Goal: Task Accomplishment & Management: Complete application form

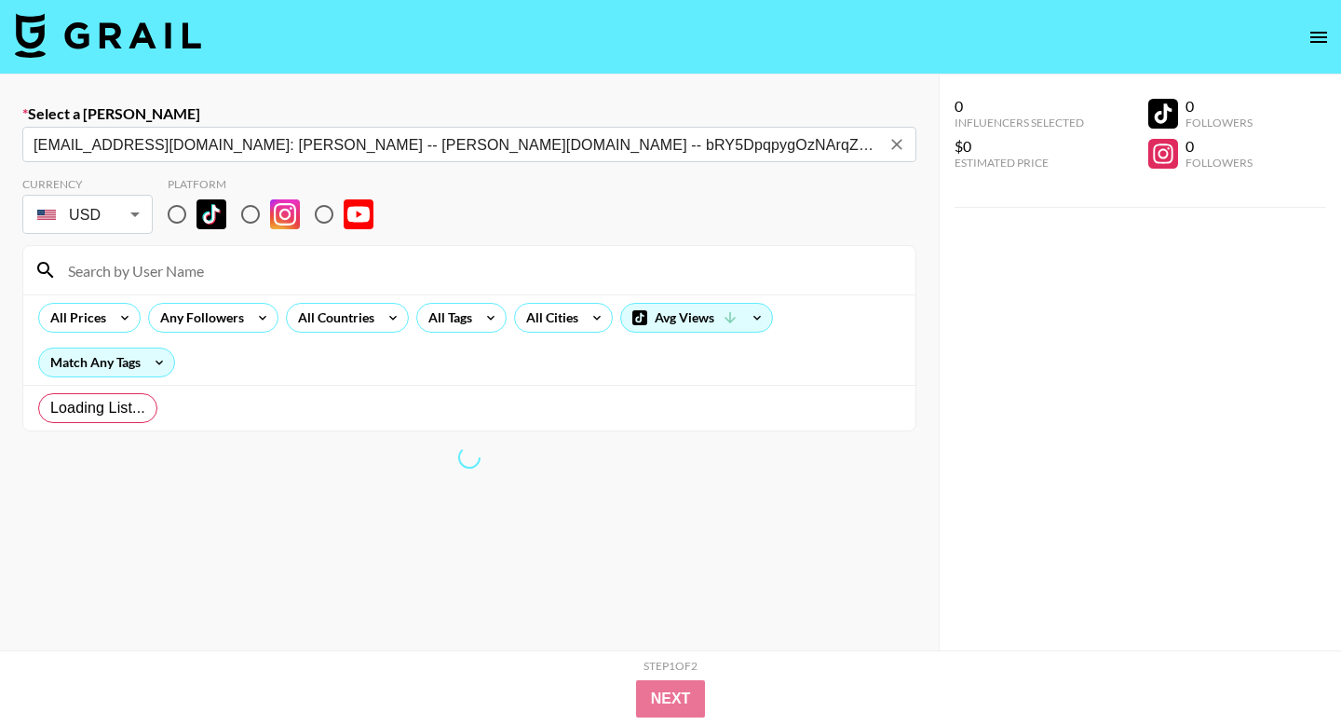
click at [413, 426] on div "Loading List..." at bounding box center [469, 408] width 892 height 46
click at [238, 196] on input "radio" at bounding box center [250, 214] width 39 height 39
radio input "true"
drag, startPoint x: 462, startPoint y: 510, endPoint x: 410, endPoint y: 475, distance: 63.0
click at [462, 510] on section "Currency USD USD ​ Platform All Prices Any Followers All Countries All Tags All…" at bounding box center [469, 450] width 894 height 576
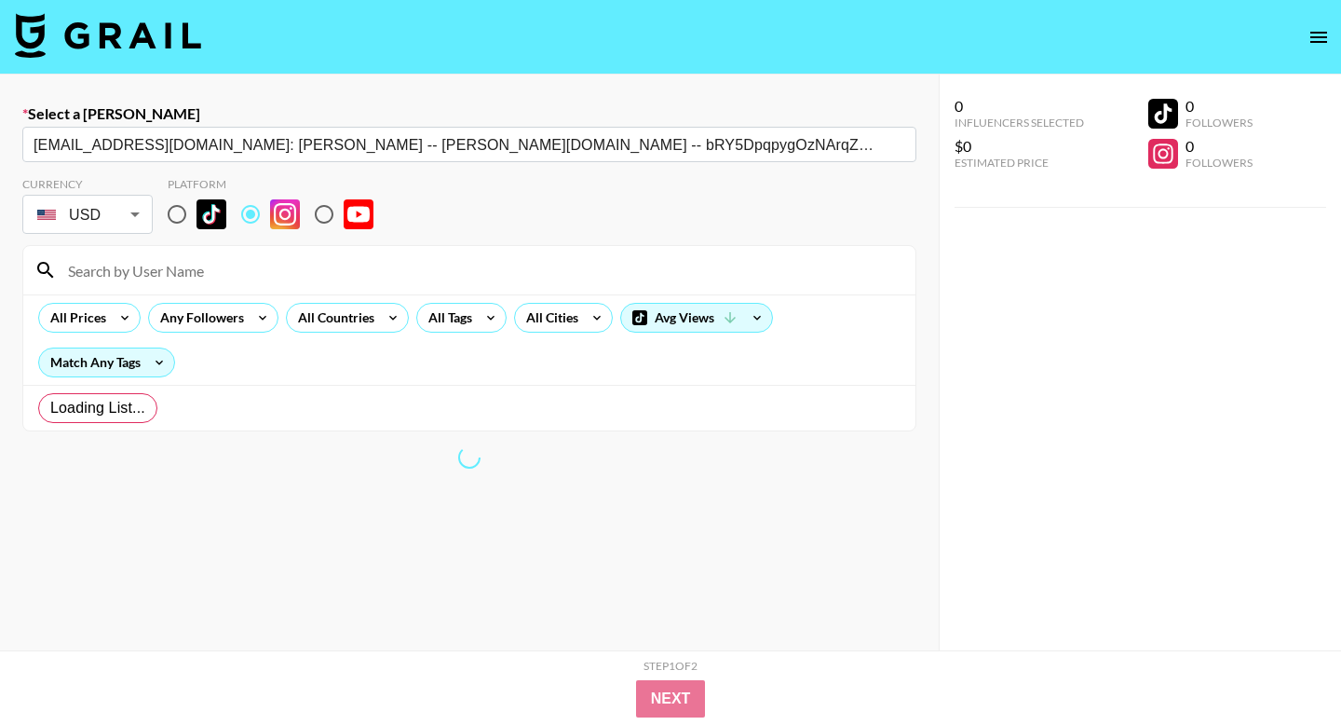
click at [442, 472] on section "Currency USD USD ​ Platform All Prices Any Followers All Countries All Tags All…" at bounding box center [469, 450] width 894 height 576
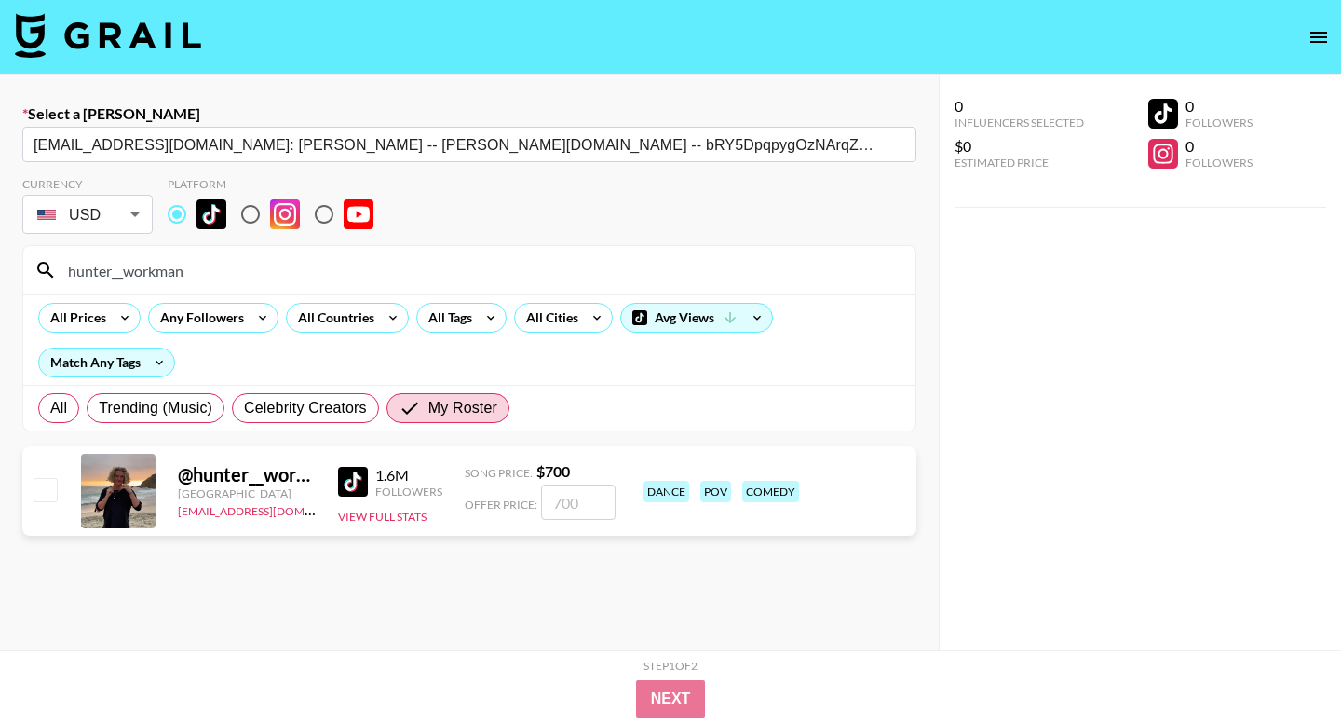
type input "hunter__workman"
click at [582, 514] on input "number" at bounding box center [578, 501] width 75 height 35
type input "9"
checkbox input "false"
checkbox input "true"
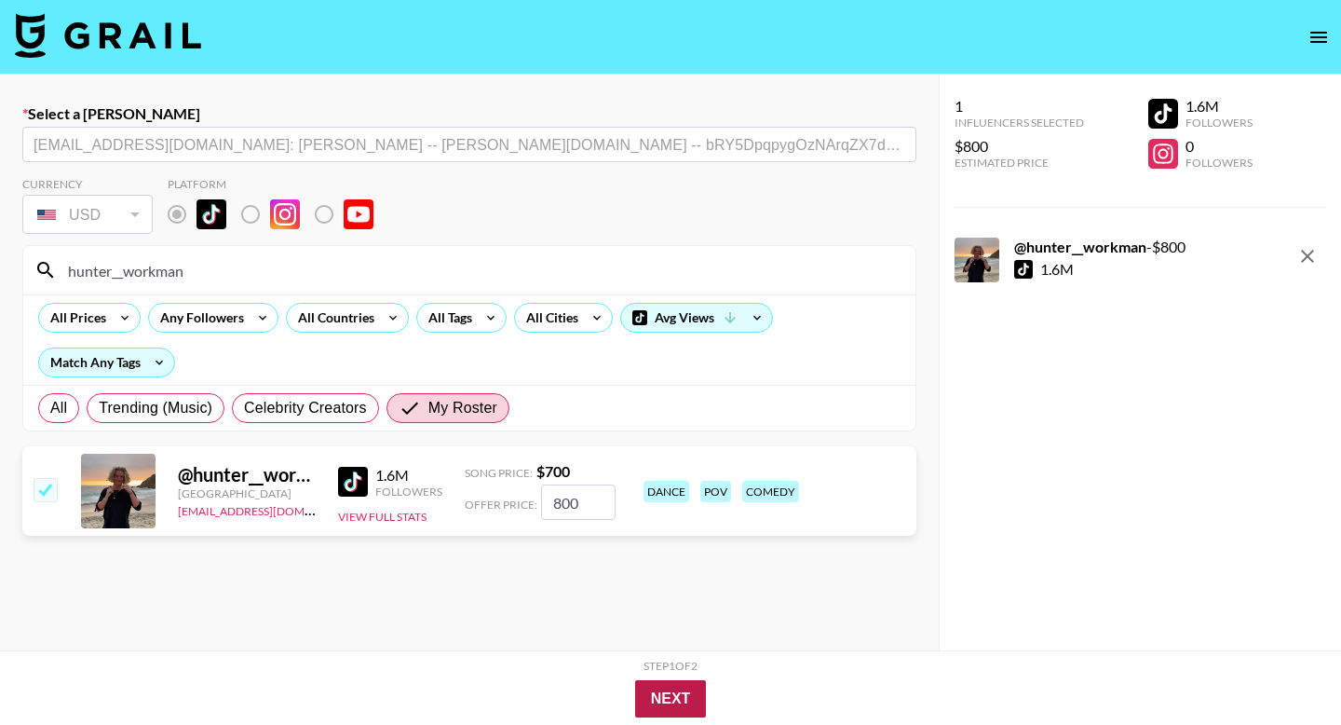
type input "800"
click at [684, 704] on button "Next" at bounding box center [671, 698] width 72 height 37
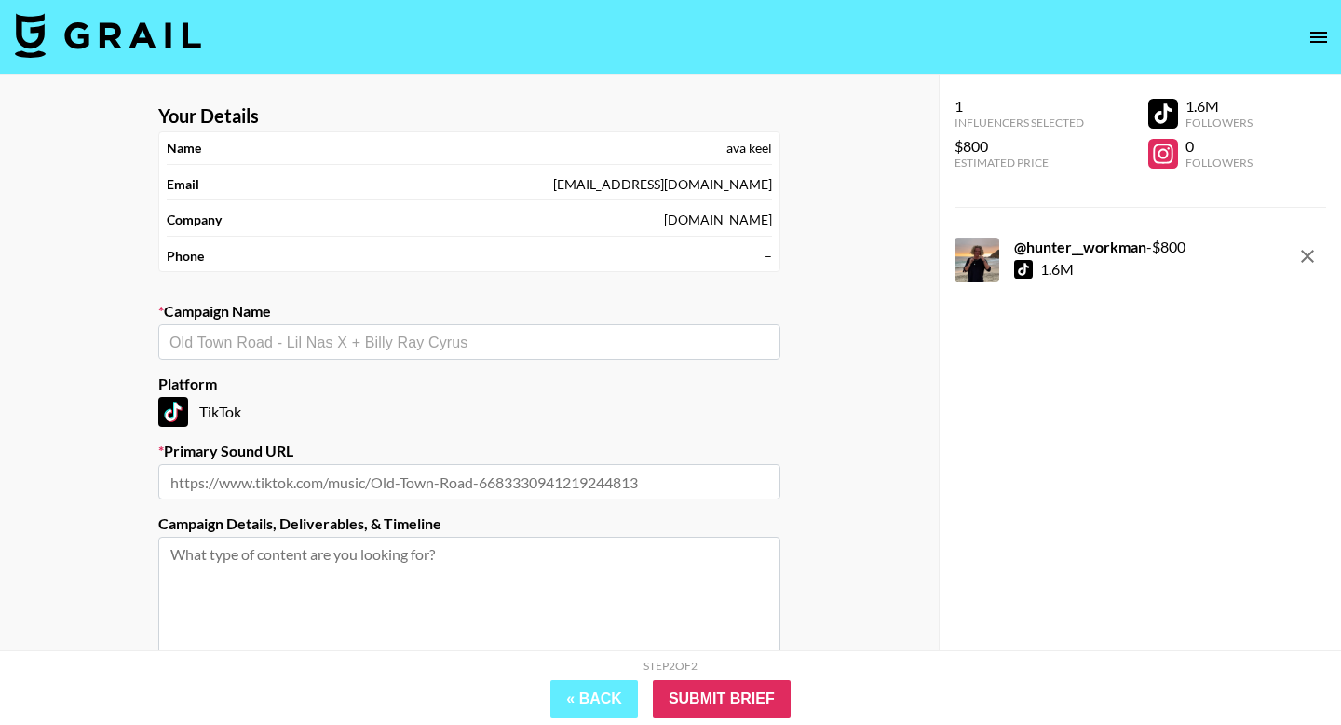
click at [316, 355] on div "​" at bounding box center [469, 341] width 622 height 35
click at [324, 338] on input "text" at bounding box center [470, 342] width 600 height 21
click at [306, 389] on li "forever and a day" at bounding box center [469, 382] width 622 height 30
type input "forever and a day"
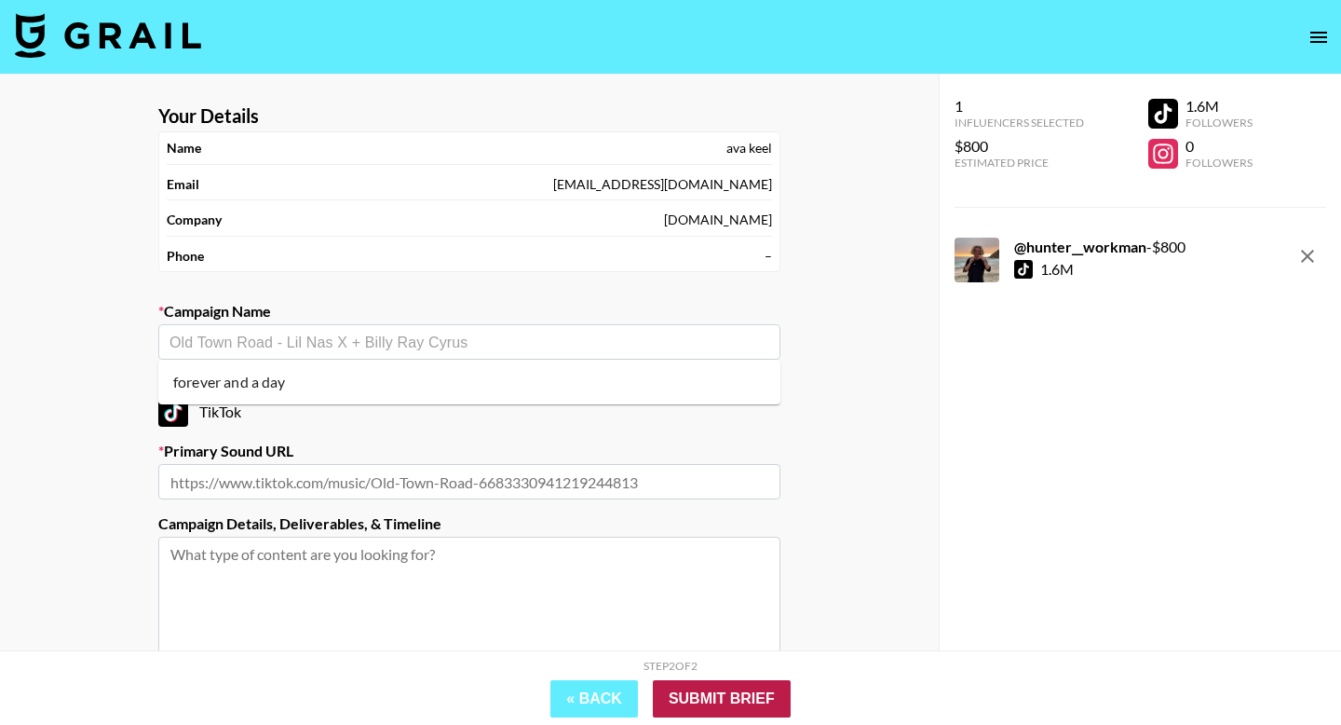
type input "https://www.tiktok.com/music/FOREVER-AND-A-DAY-7547973349557766926"
type textarea "TikTok --"
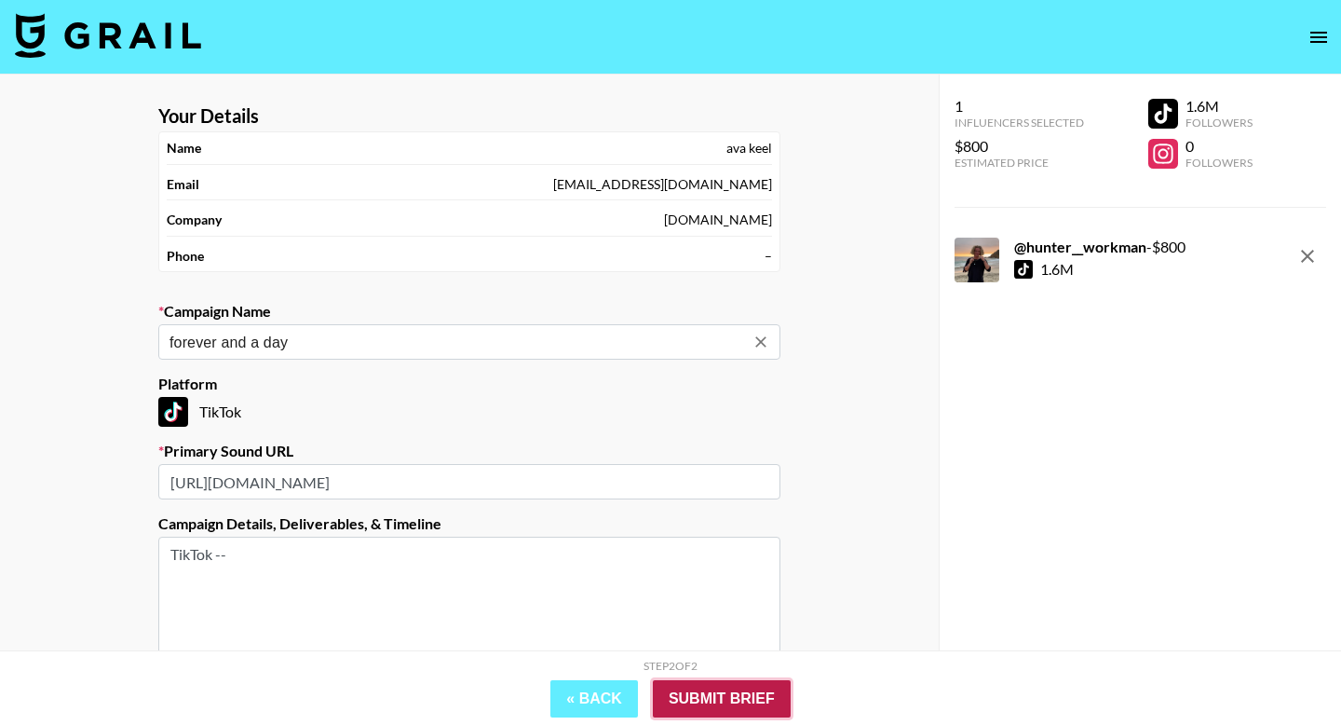
click at [714, 701] on input "Submit Brief" at bounding box center [722, 698] width 138 height 37
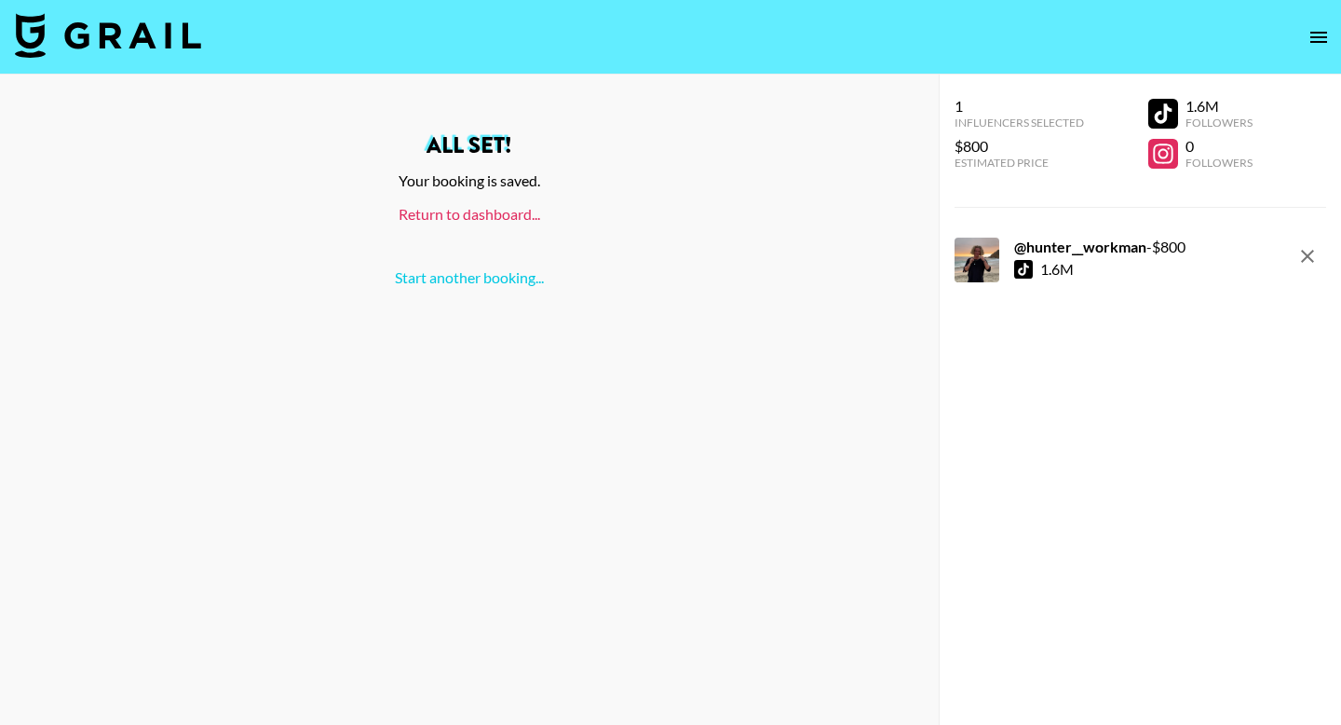
click at [502, 217] on link "Return to dashboard..." at bounding box center [470, 214] width 142 height 18
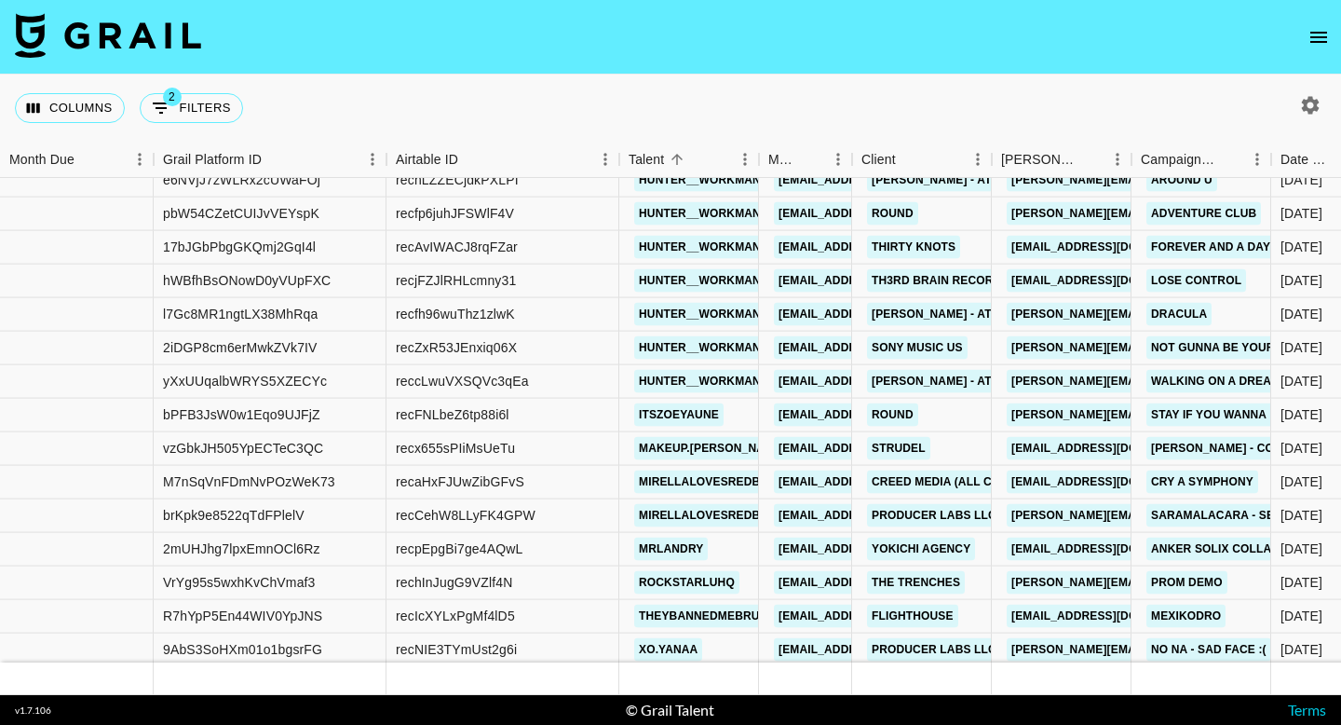
scroll to position [9999, 0]
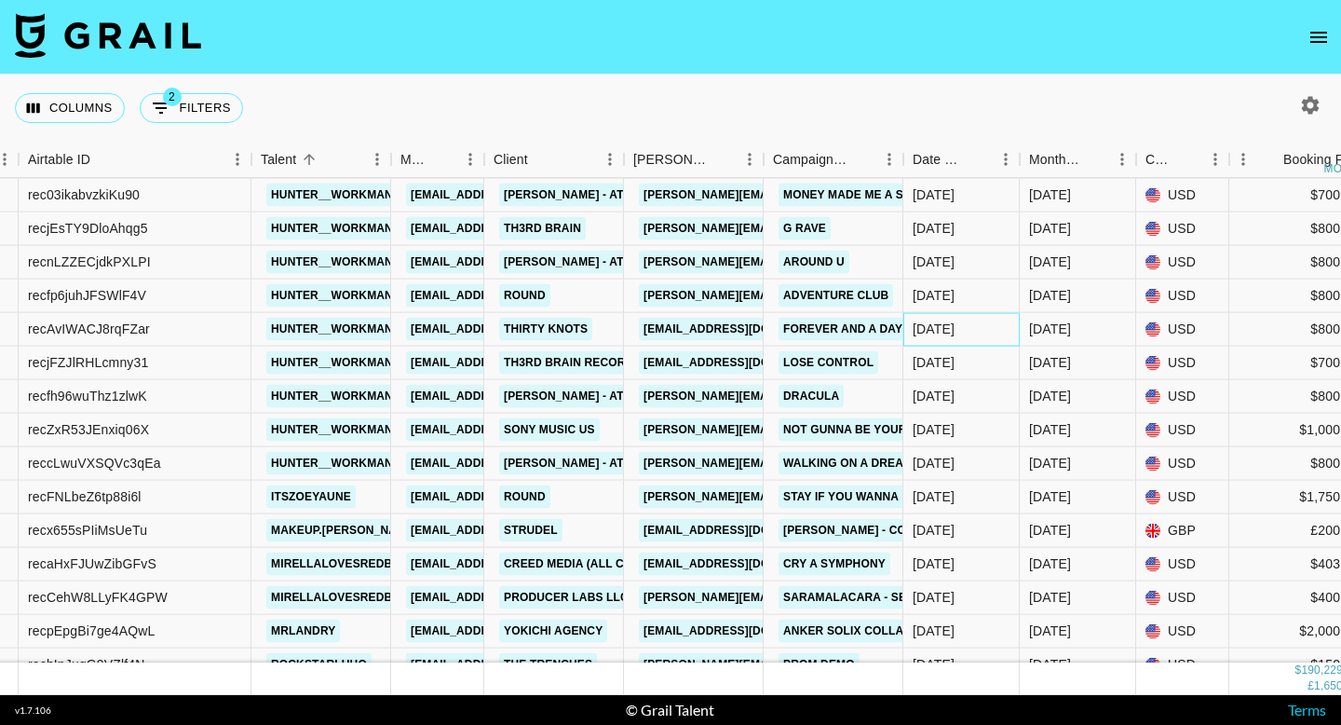
click at [971, 319] on div "[DATE]" at bounding box center [962, 330] width 116 height 34
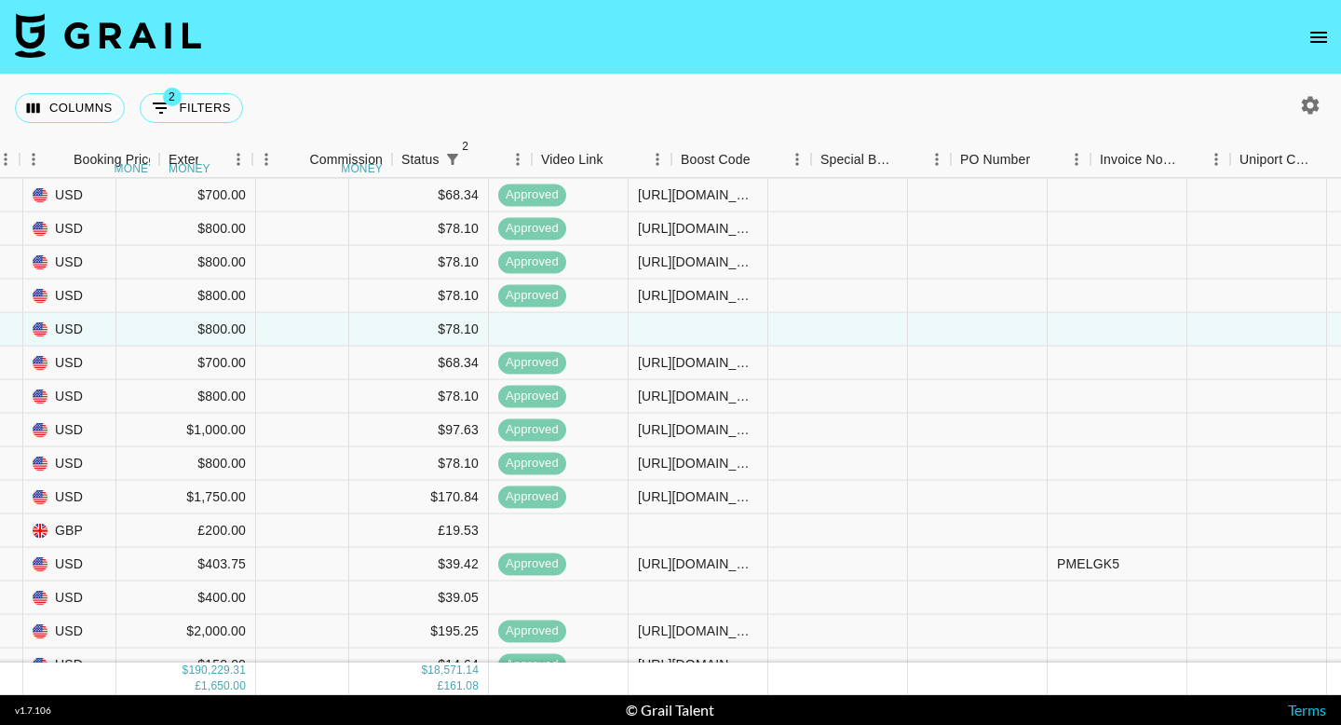
scroll to position [9945, 1578]
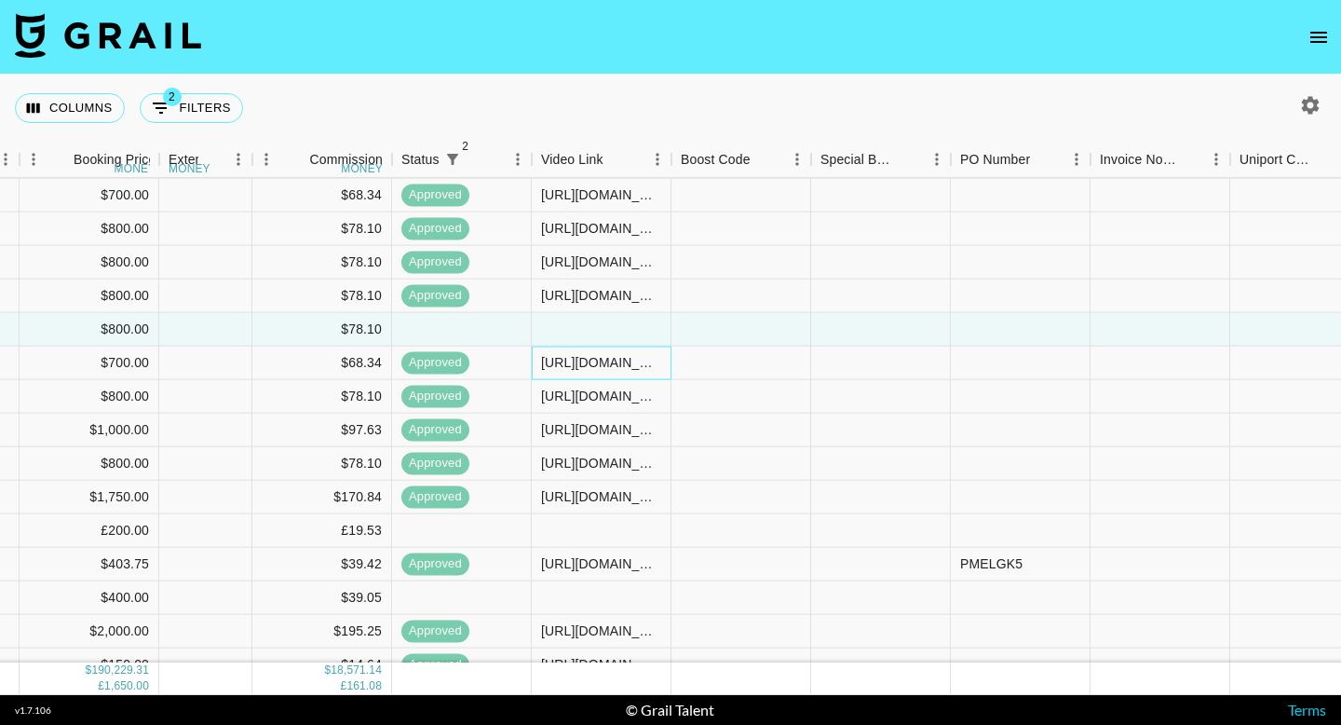
click at [597, 351] on div "[URL][DOMAIN_NAME]" at bounding box center [602, 364] width 140 height 34
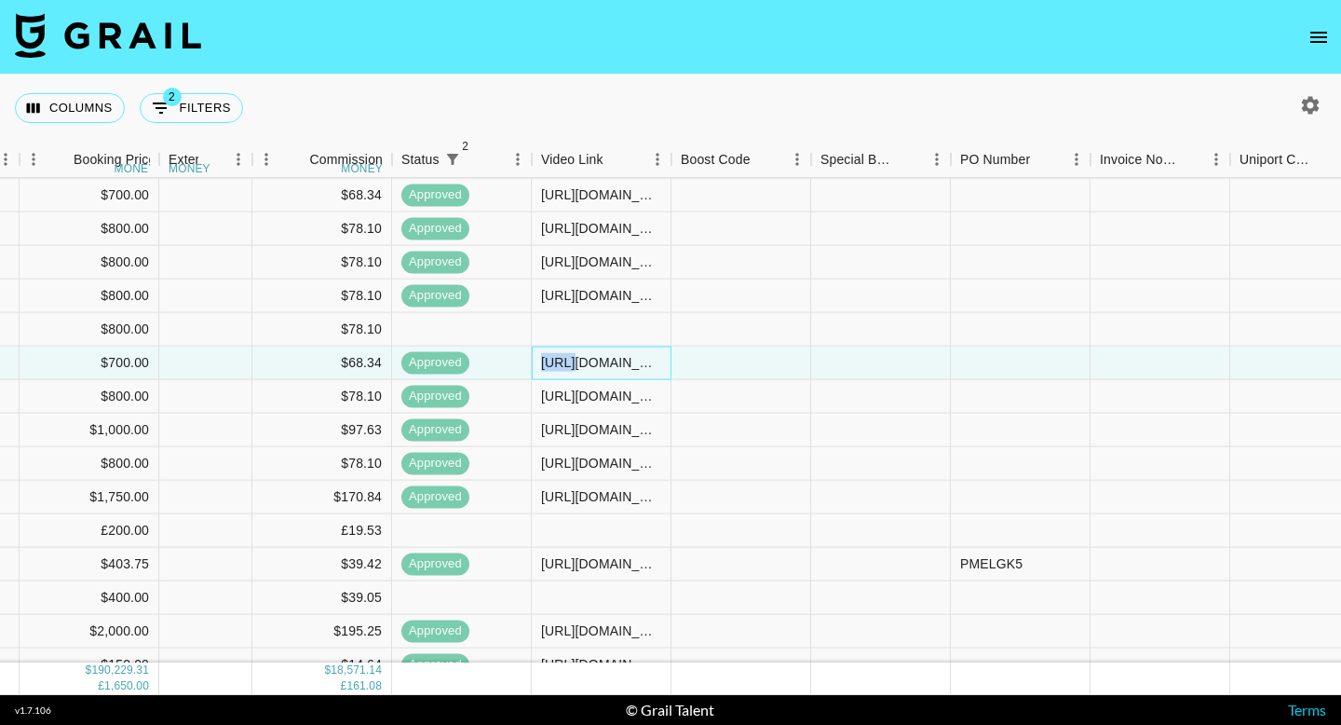
click at [597, 351] on div "[URL][DOMAIN_NAME]" at bounding box center [602, 364] width 140 height 34
click at [600, 337] on div at bounding box center [602, 330] width 140 height 34
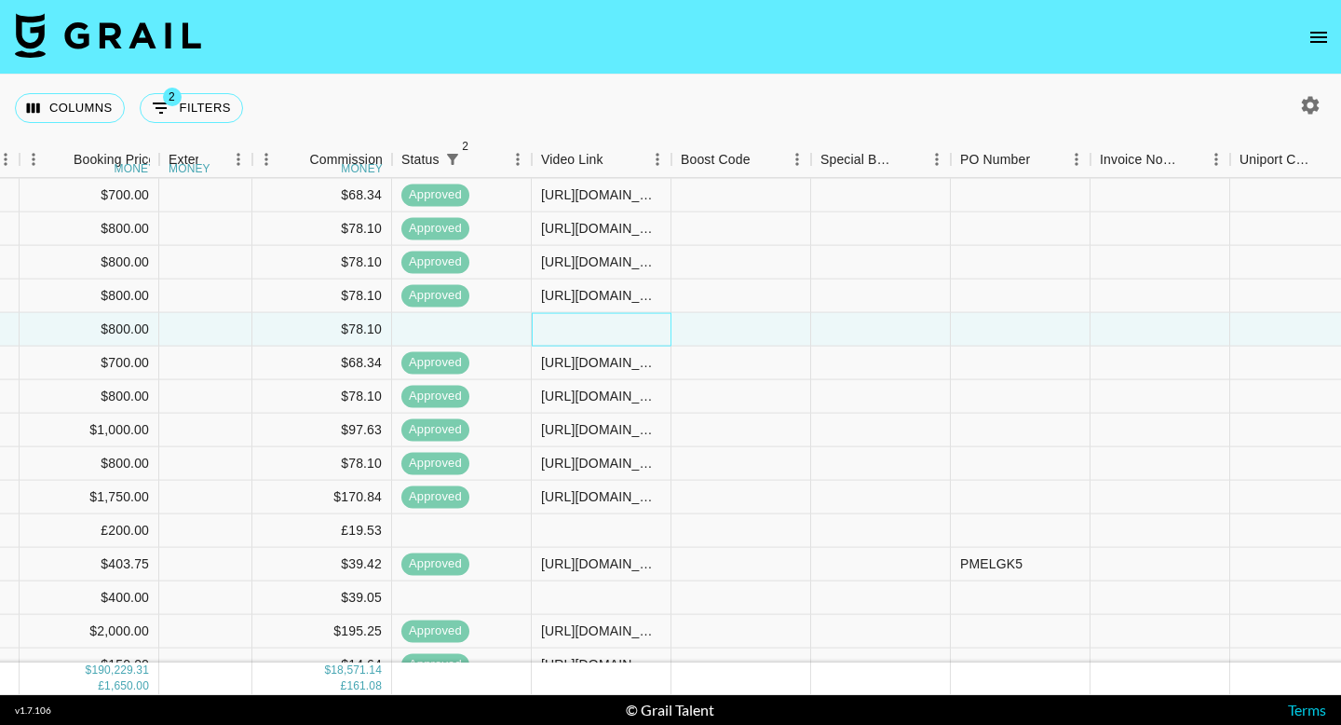
click at [600, 337] on div at bounding box center [602, 330] width 140 height 34
type input "[URL][DOMAIN_NAME]"
click at [763, 313] on div at bounding box center [742, 330] width 140 height 34
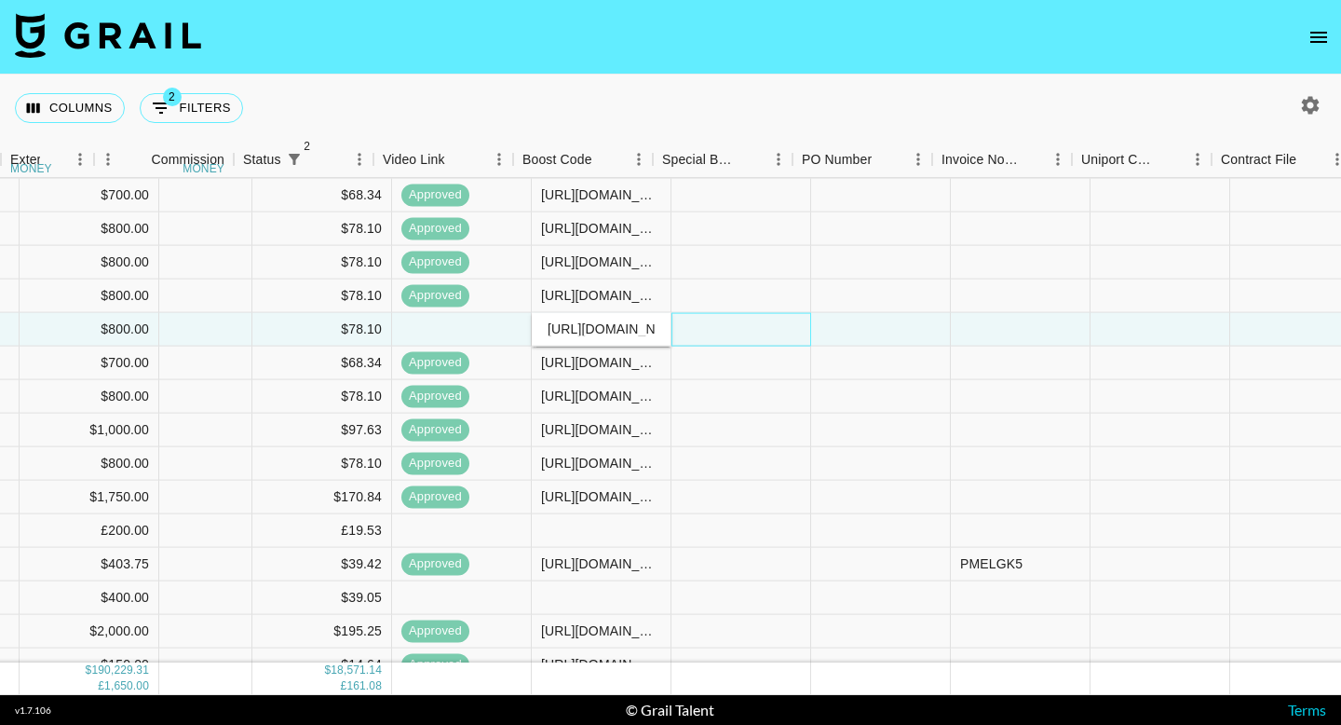
scroll to position [9945, 2240]
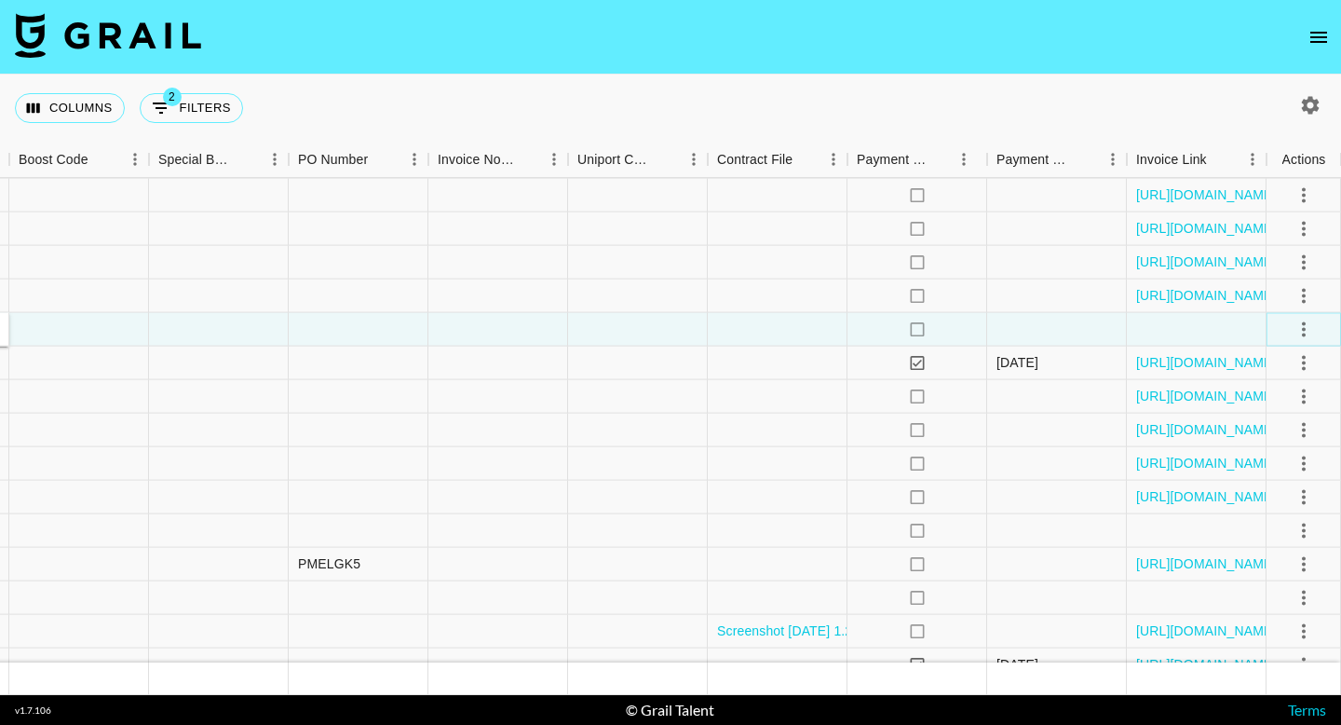
click at [1304, 315] on button "select merge strategy" at bounding box center [1304, 329] width 32 height 32
click at [1285, 504] on div "Approve" at bounding box center [1263, 503] width 57 height 22
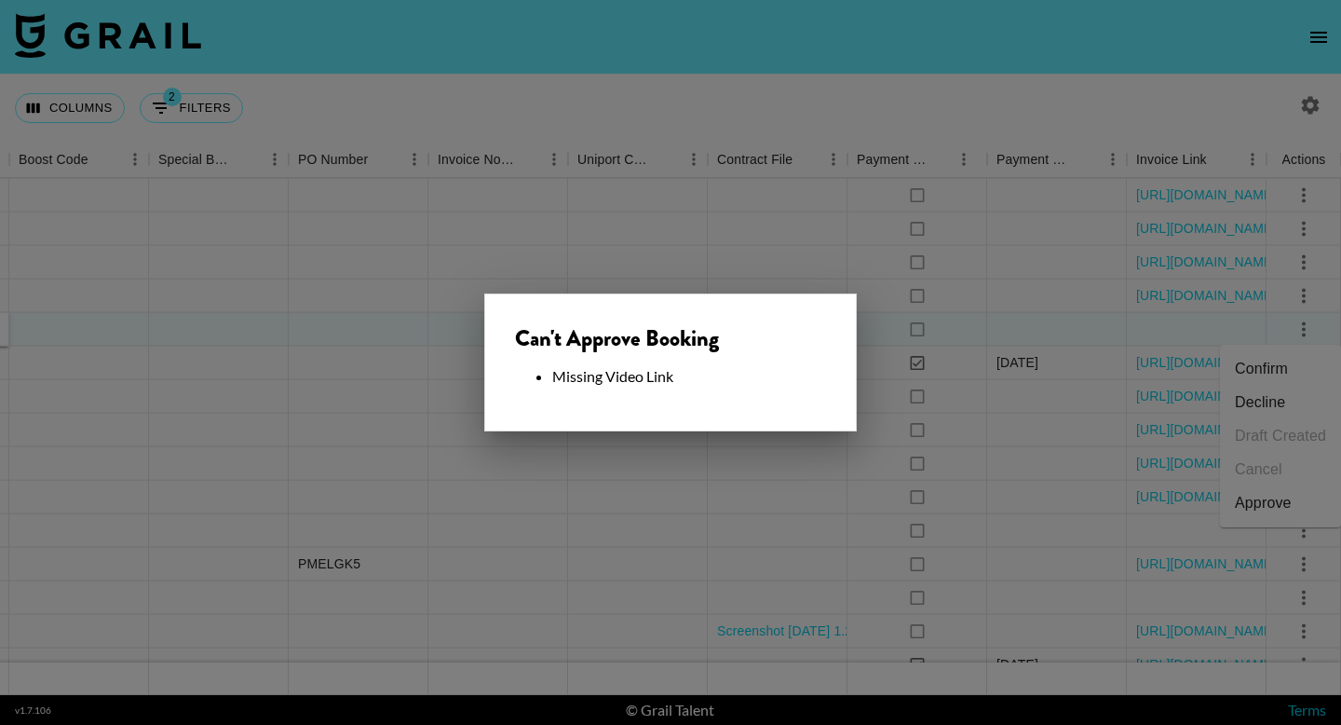
click at [700, 555] on div at bounding box center [670, 362] width 1341 height 725
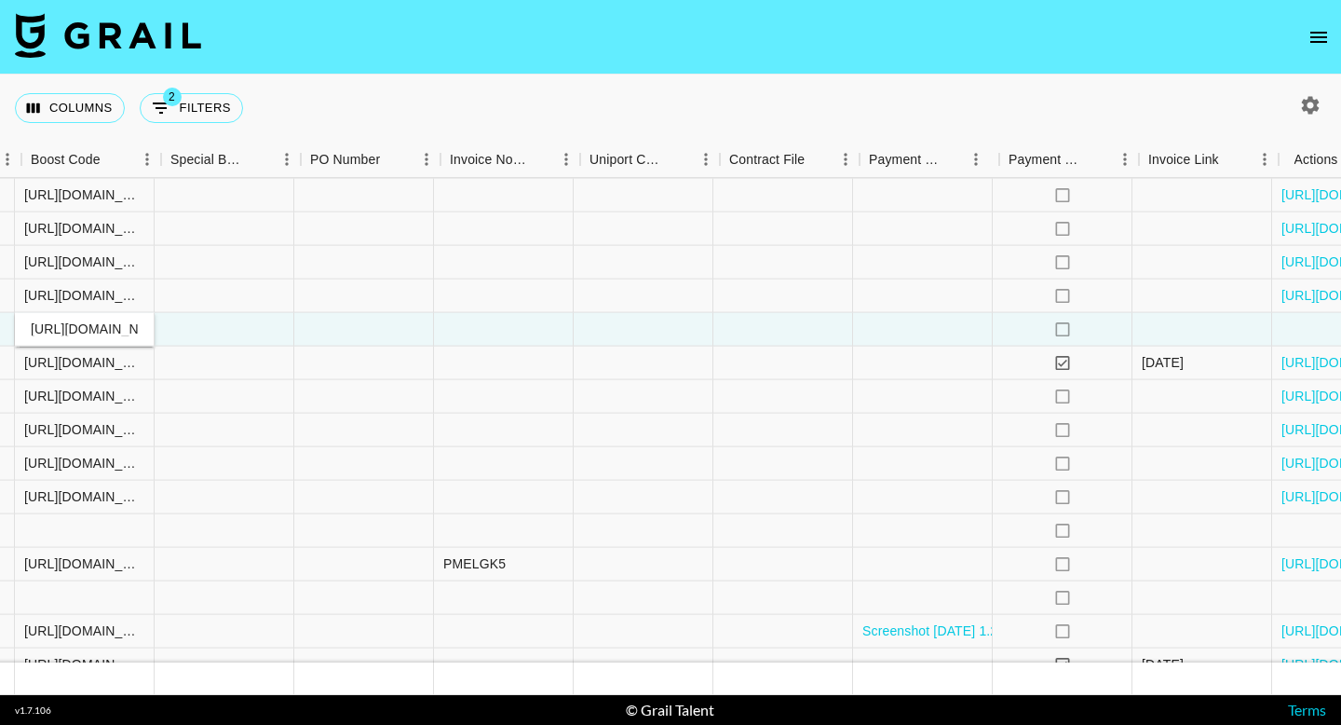
scroll to position [9945, 1538]
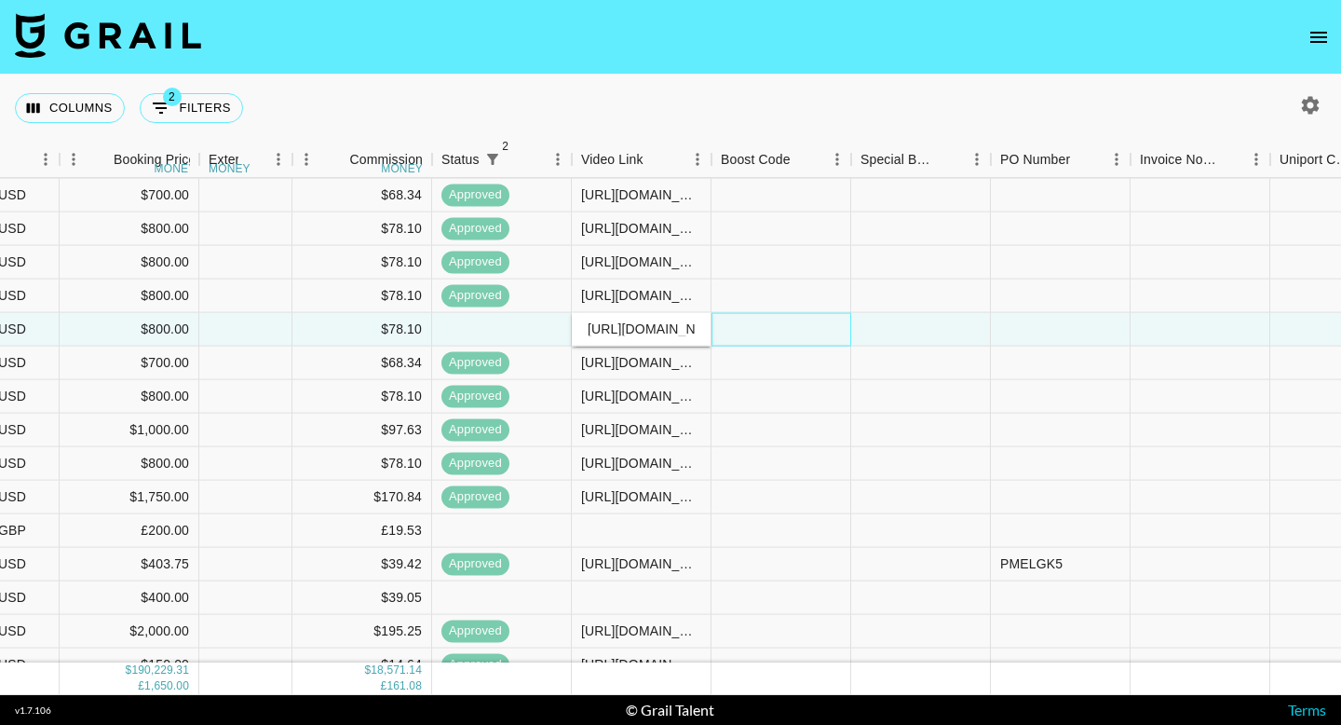
click at [758, 337] on div at bounding box center [782, 330] width 140 height 34
click at [646, 331] on input "[URL][DOMAIN_NAME]" at bounding box center [641, 328] width 137 height 15
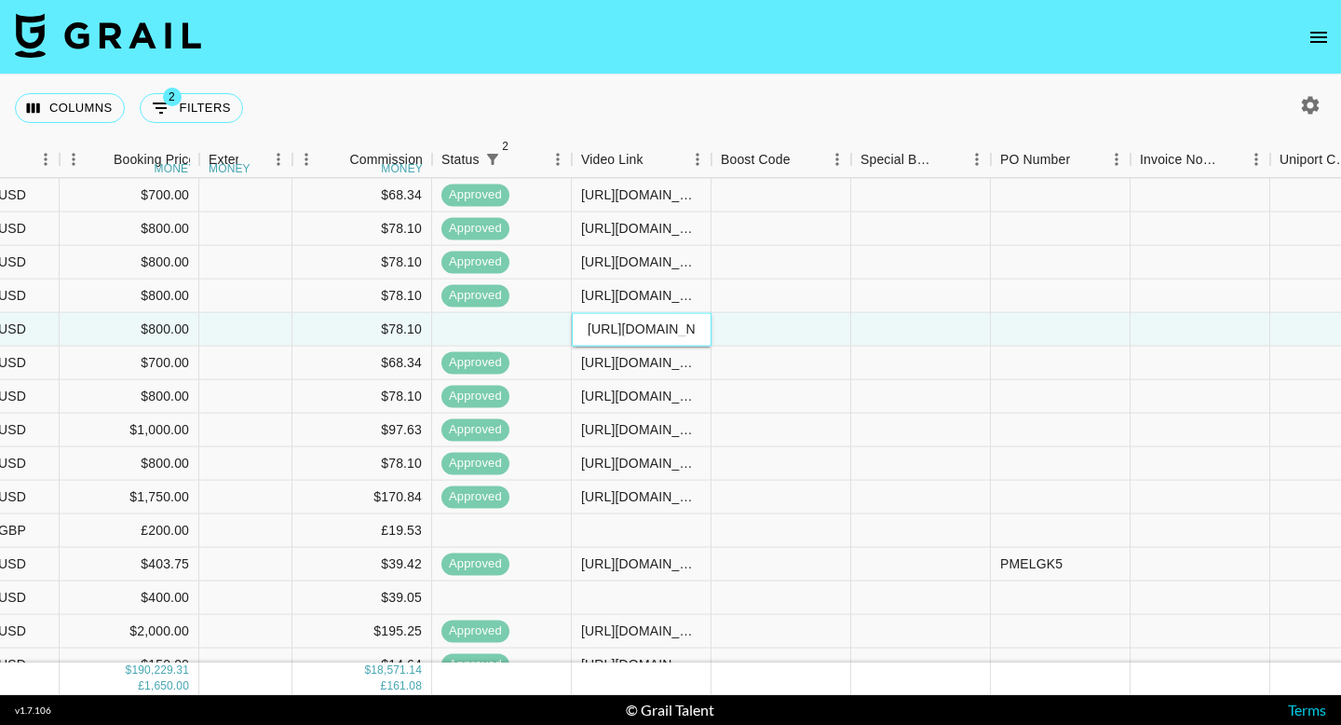
click at [646, 331] on input "[URL][DOMAIN_NAME]" at bounding box center [641, 328] width 137 height 15
paste input "[URL][DOMAIN_NAME]"
type input "[URL][DOMAIN_NAME]"
click at [772, 326] on div at bounding box center [782, 330] width 140 height 34
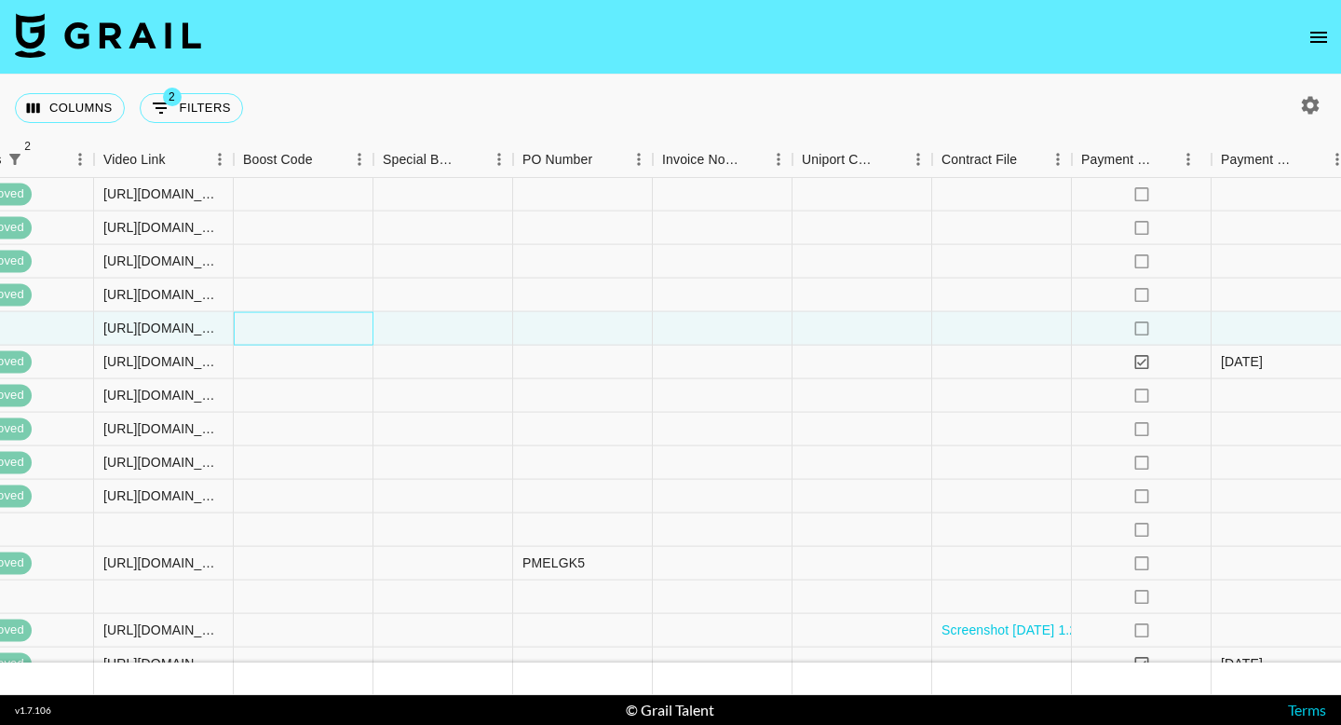
scroll to position [9946, 2240]
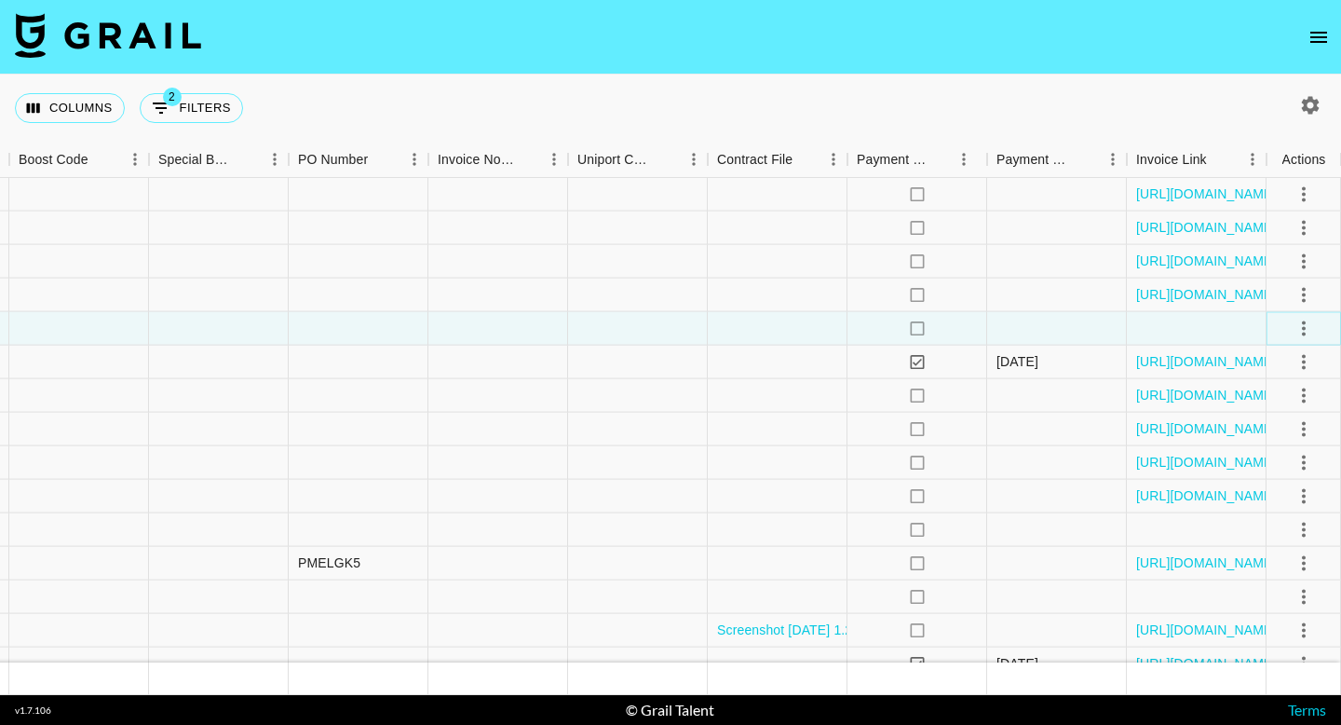
click at [1291, 325] on button "select merge strategy" at bounding box center [1304, 328] width 32 height 32
click at [1284, 507] on div "Approve" at bounding box center [1263, 502] width 57 height 22
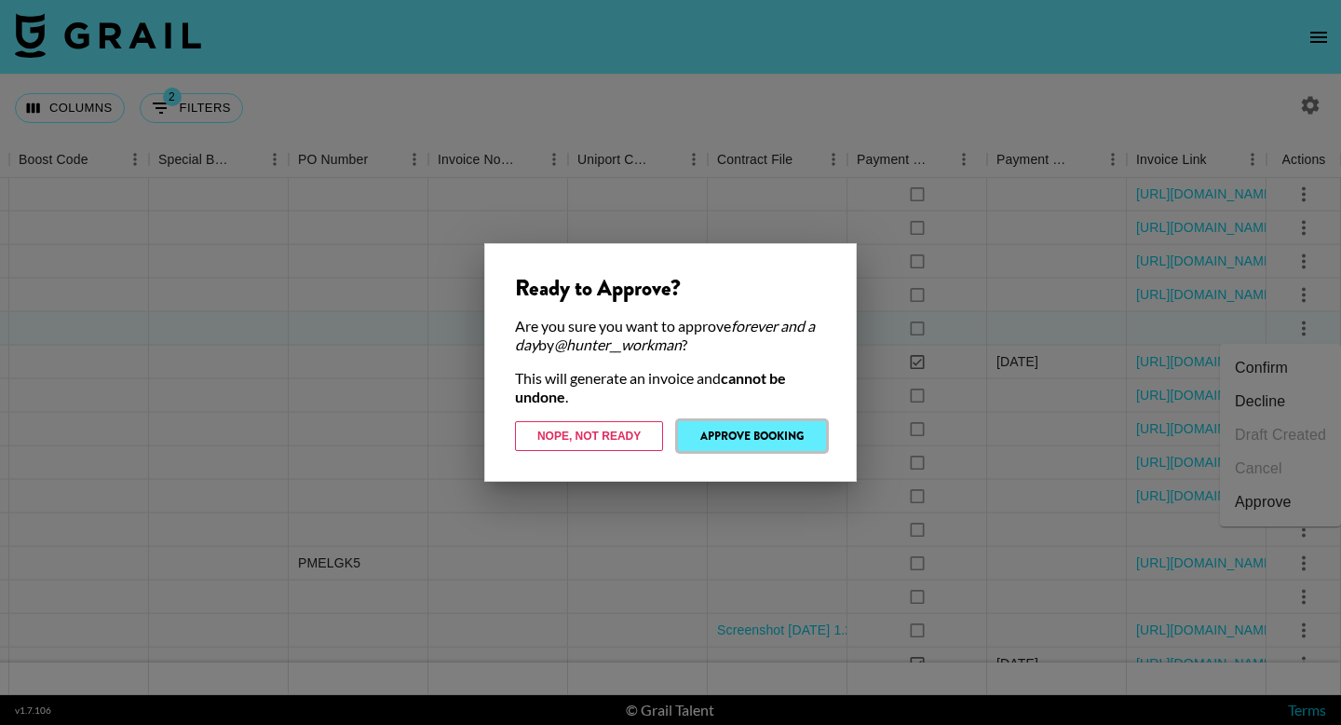
click at [760, 448] on button "Approve Booking" at bounding box center [752, 436] width 148 height 30
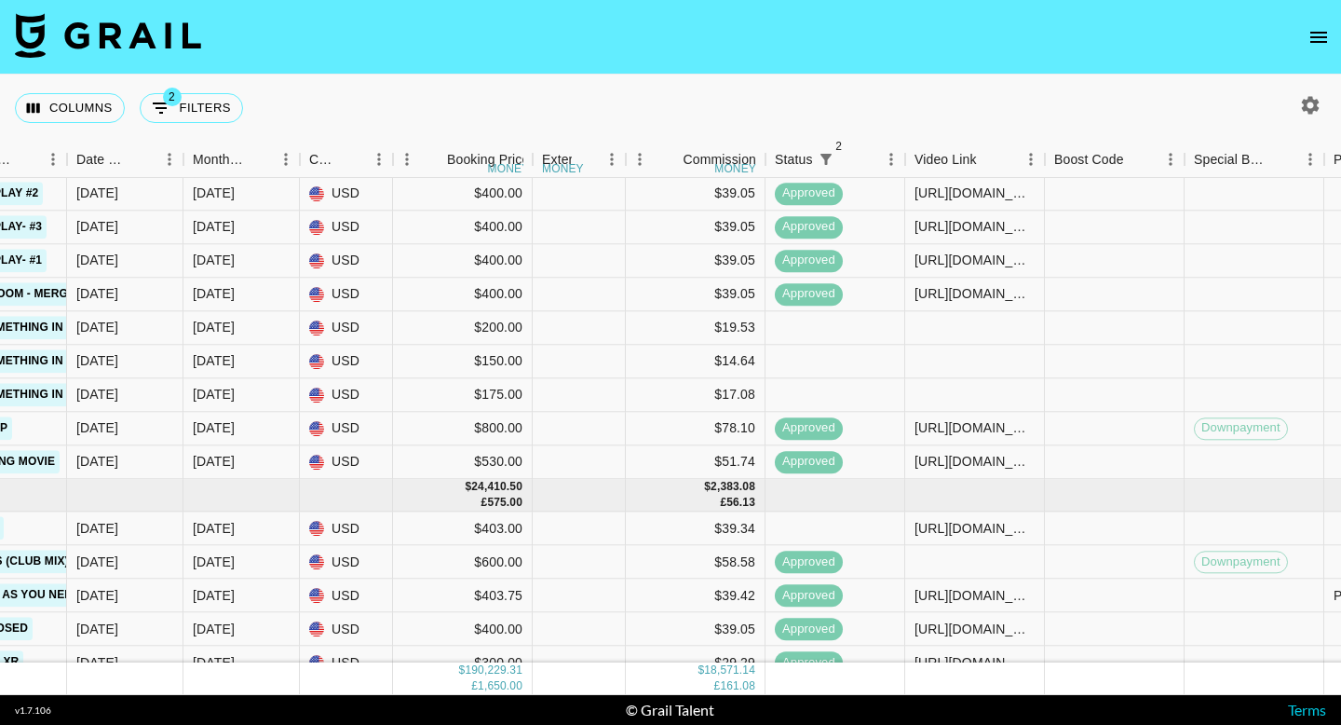
scroll to position [10099, 1204]
